Goal: Information Seeking & Learning: Learn about a topic

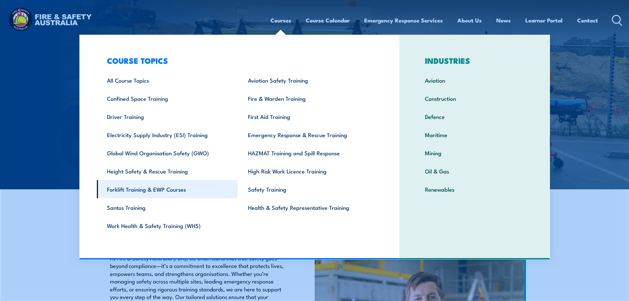
click at [136, 190] on link "Forklift Training & EWP Courses" at bounding box center [167, 189] width 141 height 18
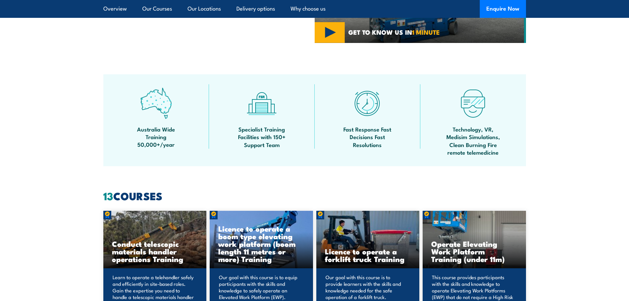
scroll to position [396, 0]
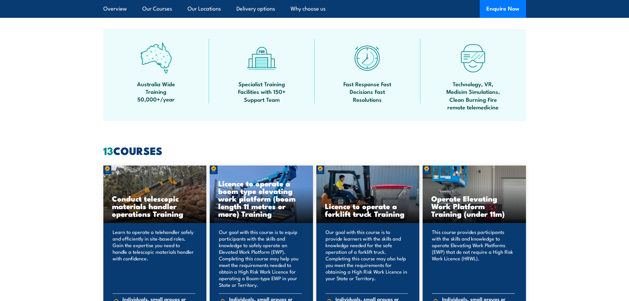
drag, startPoint x: 464, startPoint y: 197, endPoint x: 485, endPoint y: 209, distance: 24.0
click at [485, 209] on h3 "Operate Elevating Work Platform Training (under 11m)" at bounding box center [474, 205] width 86 height 23
copy h3 "Elevating Work Platform"
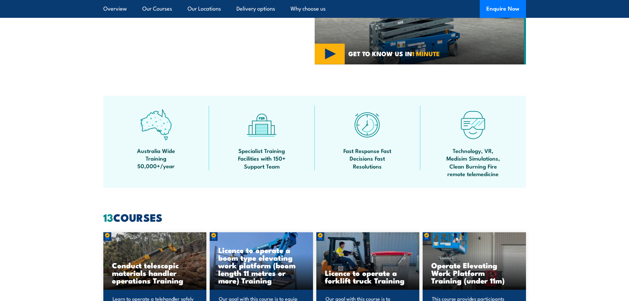
scroll to position [297, 0]
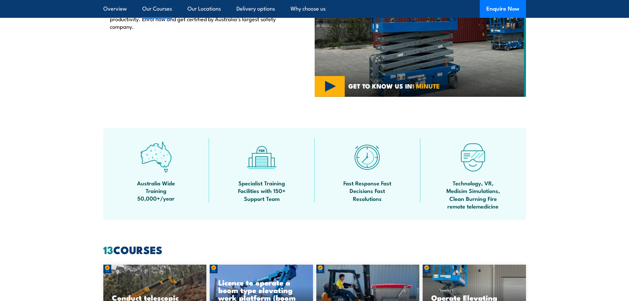
click at [153, 8] on link "Our Courses" at bounding box center [157, 9] width 30 height 18
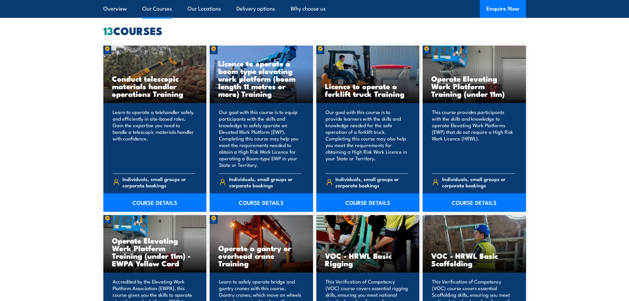
scroll to position [519, 0]
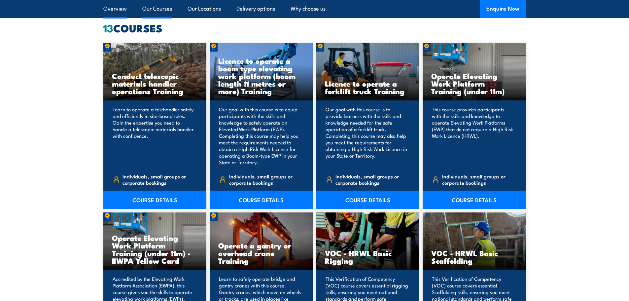
click at [120, 9] on link "Overview" at bounding box center [114, 9] width 23 height 18
